Goal: Task Accomplishment & Management: Use online tool/utility

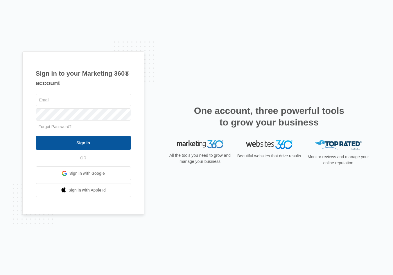
type input "[EMAIL_ADDRESS][DOMAIN_NAME]"
click at [95, 148] on input "Sign In" at bounding box center [83, 143] width 95 height 14
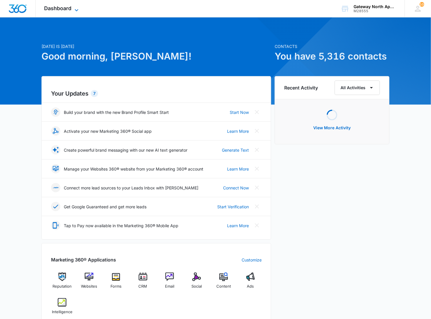
click at [65, 8] on span "Dashboard" at bounding box center [57, 8] width 27 height 6
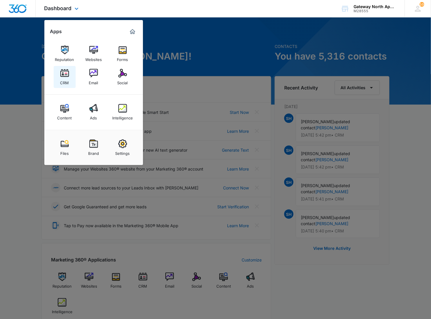
click at [70, 74] on link "CRM" at bounding box center [65, 77] width 22 height 22
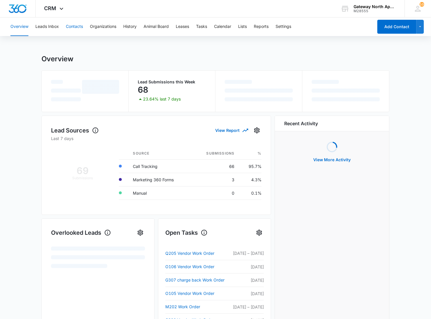
click at [75, 20] on button "Contacts" at bounding box center [74, 26] width 17 height 19
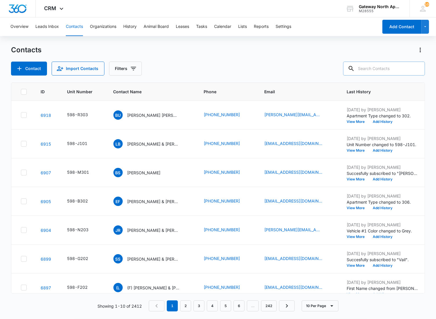
click at [384, 63] on input "text" at bounding box center [384, 69] width 82 height 14
type input "r305"
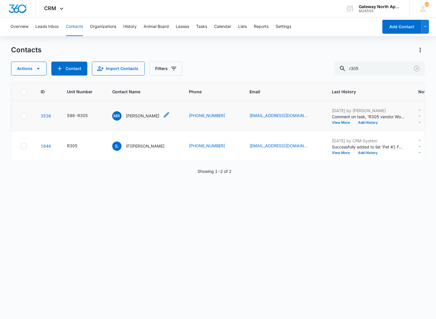
click at [135, 116] on p "Maria Root" at bounding box center [142, 116] width 33 height 6
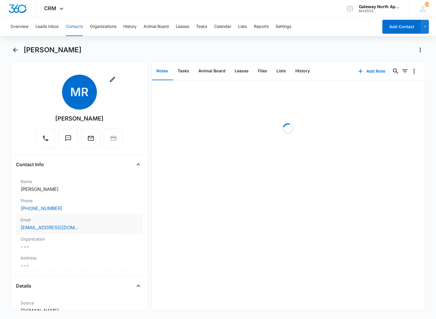
click at [84, 209] on div "(720) 297-6703" at bounding box center [80, 208] width 118 height 7
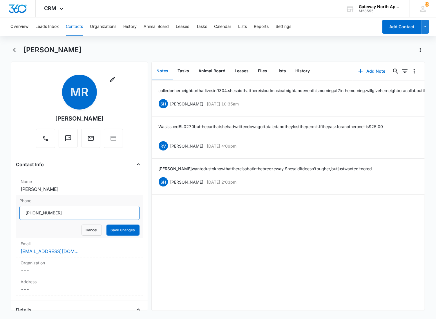
drag, startPoint x: 78, startPoint y: 212, endPoint x: 17, endPoint y: 213, distance: 61.8
click at [17, 213] on div "Phone Cancel Save Changes" at bounding box center [79, 216] width 127 height 43
click at [10, 54] on main "Maria Root Remove MR Maria Root Contact Info Name Cancel Save Changes Maria Roo…" at bounding box center [218, 181] width 436 height 272
click at [13, 49] on icon "Back" at bounding box center [15, 49] width 7 height 7
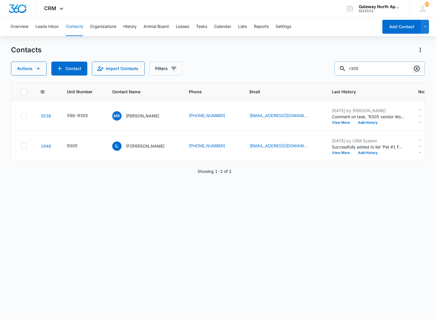
click at [417, 68] on icon "Clear" at bounding box center [417, 69] width 6 height 6
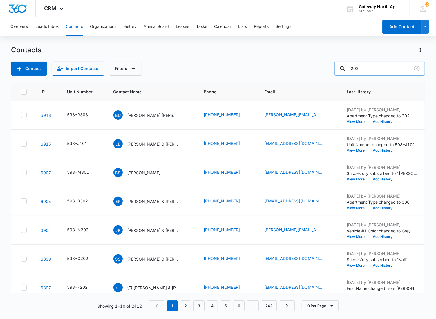
type input "f202"
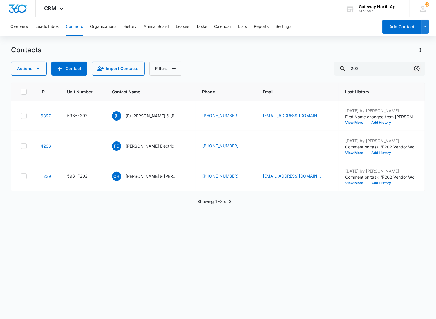
click at [413, 69] on icon "Clear" at bounding box center [416, 68] width 7 height 7
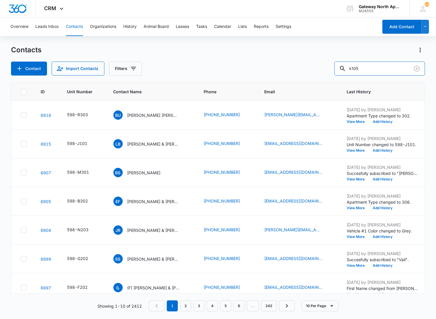
type input "k105"
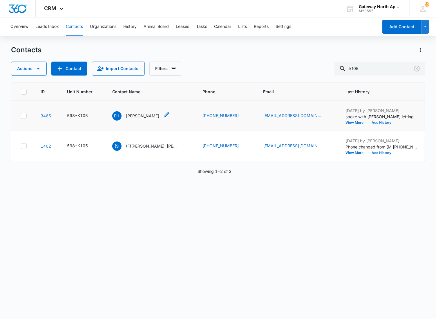
click at [142, 116] on p "Eddie Hernandez" at bounding box center [142, 116] width 33 height 6
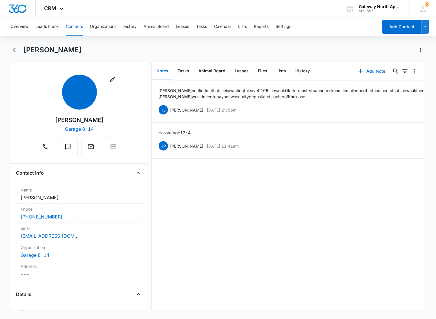
click at [161, 193] on div "Natasha notified me that she is wanting to leave K105 she would like to transfe…" at bounding box center [288, 195] width 273 height 230
drag, startPoint x: 15, startPoint y: 55, endPoint x: 15, endPoint y: 47, distance: 7.3
click at [15, 55] on div "Eddie Hernandez" at bounding box center [218, 53] width 414 height 16
click at [43, 24] on button "Leads Inbox" at bounding box center [46, 26] width 23 height 19
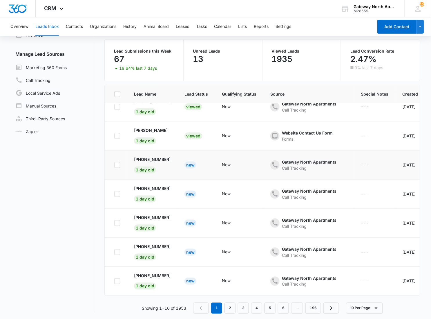
scroll to position [45, 0]
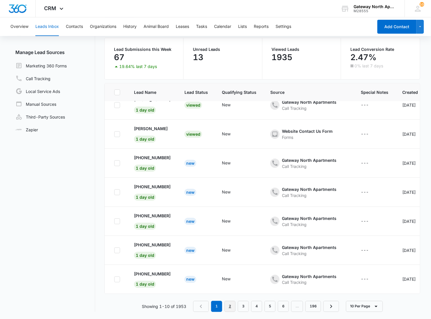
click at [227, 310] on link "2" at bounding box center [230, 306] width 11 height 11
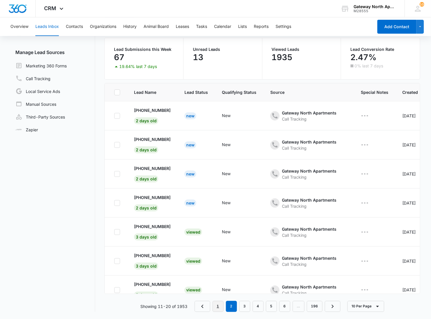
click at [216, 308] on link "1" at bounding box center [218, 306] width 11 height 11
